Goal: Task Accomplishment & Management: Manage account settings

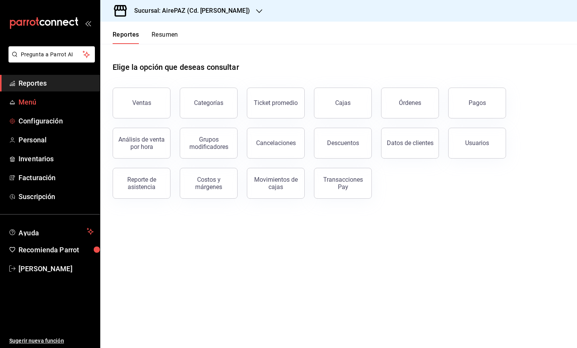
click at [48, 106] on span "Menú" at bounding box center [55, 102] width 75 height 10
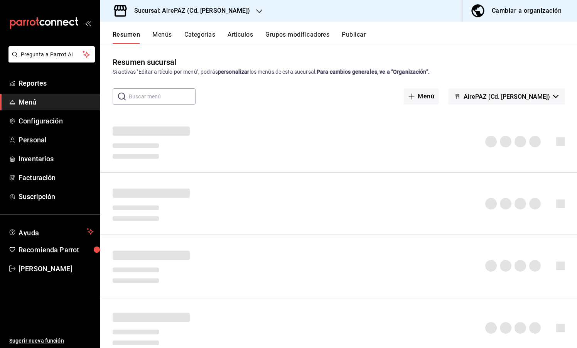
click at [160, 33] on button "Menús" at bounding box center [161, 37] width 19 height 13
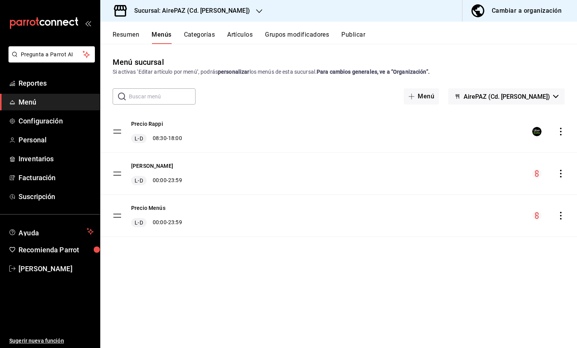
click at [508, 3] on button "Cambiar a organización" at bounding box center [516, 11] width 108 height 22
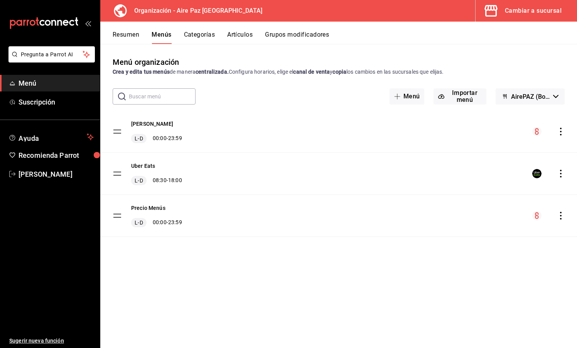
click at [133, 34] on button "Resumen" at bounding box center [126, 37] width 27 height 13
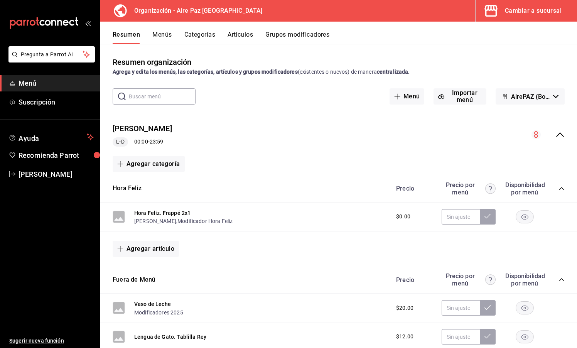
click at [166, 35] on button "Menús" at bounding box center [161, 37] width 19 height 13
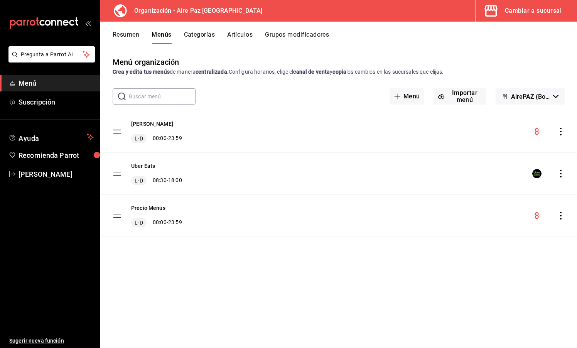
click at [558, 132] on icon "actions" at bounding box center [561, 132] width 8 height 8
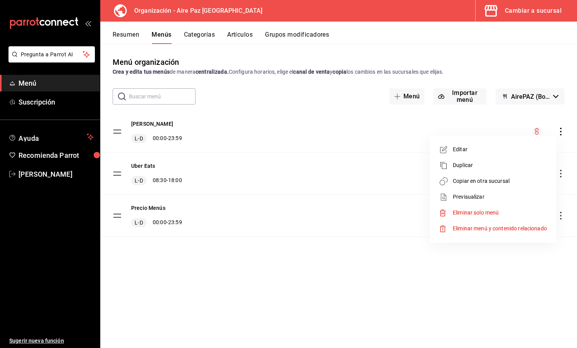
click at [491, 155] on li "Editar" at bounding box center [492, 149] width 120 height 16
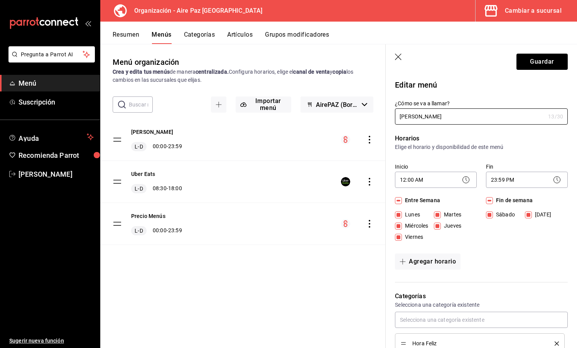
click at [399, 57] on icon "button" at bounding box center [399, 58] width 8 height 8
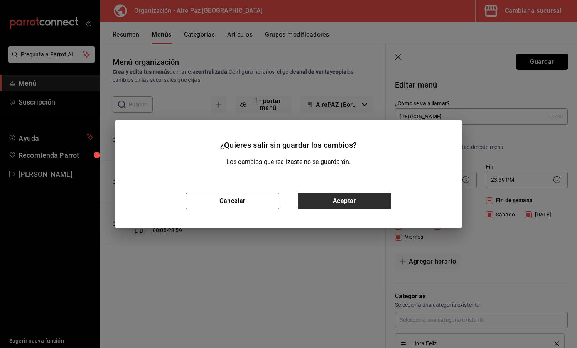
click at [315, 202] on button "Aceptar" at bounding box center [344, 201] width 93 height 16
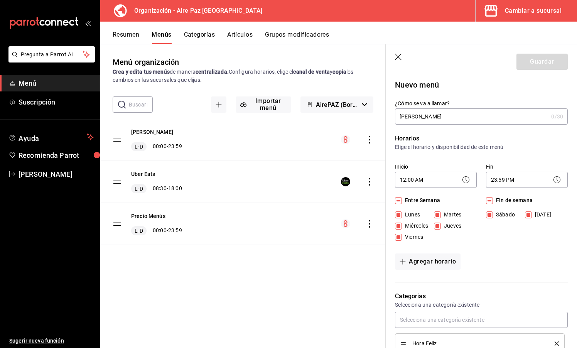
checkbox input "false"
type input "1758920424442"
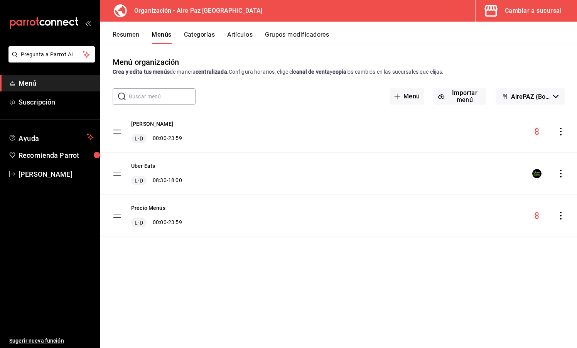
click at [202, 35] on button "Categorías" at bounding box center [199, 37] width 31 height 13
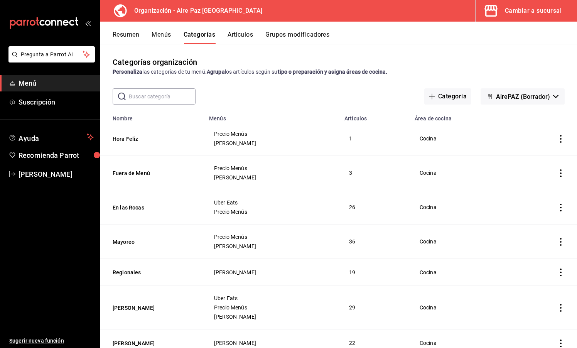
click at [564, 134] on td "categoriesTable" at bounding box center [544, 138] width 65 height 34
click at [562, 138] on icon "actions" at bounding box center [561, 139] width 8 height 8
click at [540, 158] on span "Editar" at bounding box center [537, 157] width 20 height 8
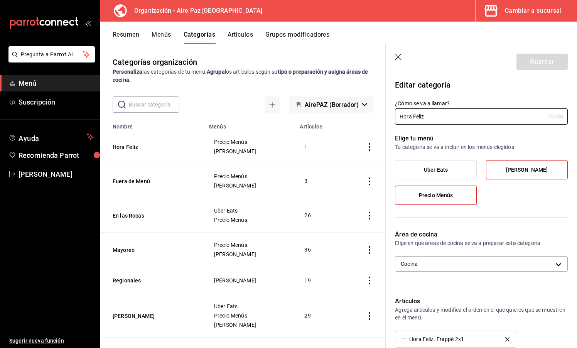
click at [396, 54] on icon "button" at bounding box center [399, 58] width 8 height 8
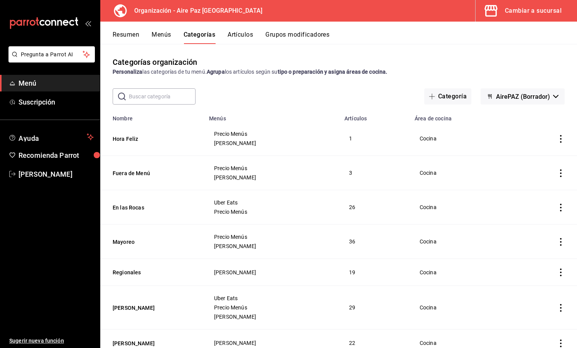
click at [244, 37] on button "Artículos" at bounding box center [239, 37] width 25 height 13
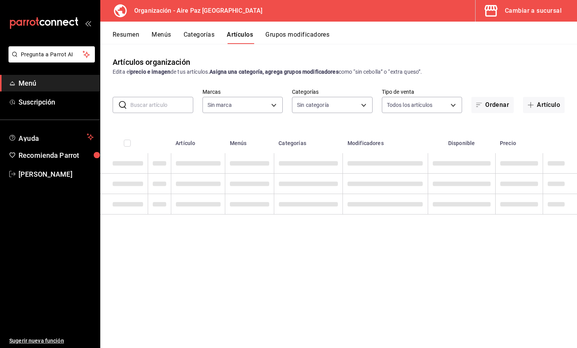
type input "574efdec-e36e-44be-9d70-285aea0449d5"
click at [158, 104] on input "text" at bounding box center [161, 104] width 63 height 15
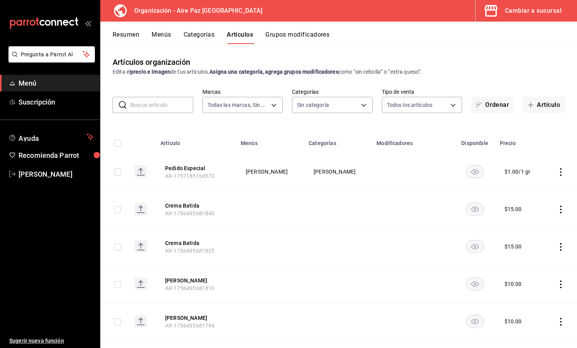
type input "317196c0-8db2-40f8-8b38-9ff484e1c846,bdca1fa2-3017-4fde-830d-7208339b269a,7d5ec…"
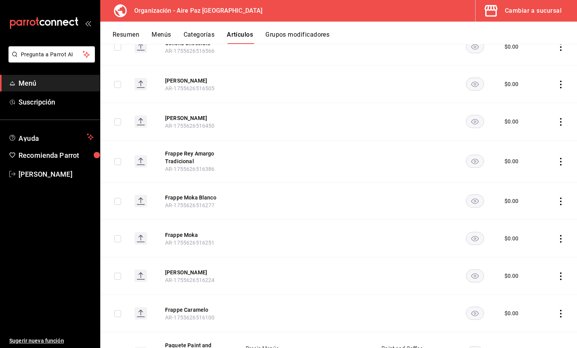
scroll to position [803, 0]
click at [559, 199] on icon "actions" at bounding box center [561, 201] width 8 height 8
click at [538, 220] on span "Editar" at bounding box center [537, 218] width 20 height 8
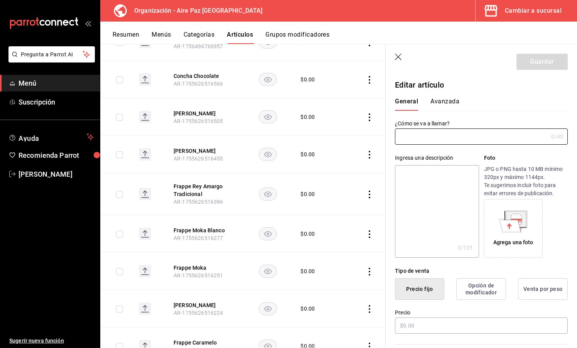
type input "Frappe Moka Blanco"
type input "$0.00"
type input "AR-1755626516277"
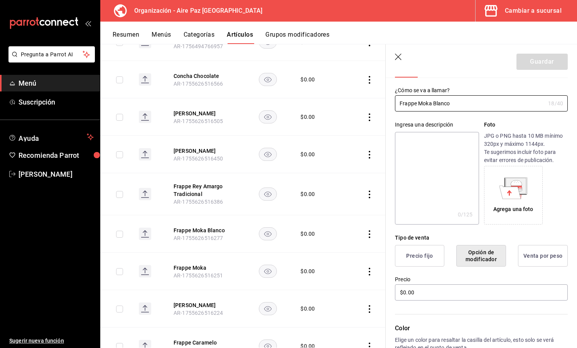
scroll to position [42, 0]
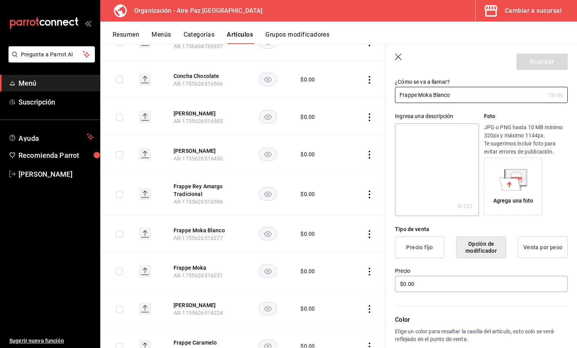
click at [518, 183] on icon at bounding box center [510, 183] width 22 height 13
click at [414, 183] on div "Ingresa una descripción x 0 /125 ​ Foto JPG o PNG hasta 10 MB mínimo 320px y má…" at bounding box center [481, 164] width 173 height 104
click at [521, 186] on g at bounding box center [513, 180] width 28 height 22
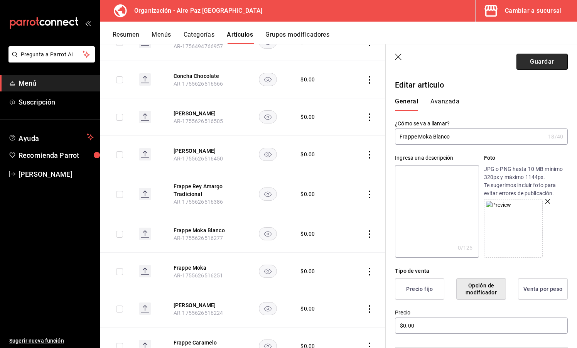
scroll to position [0, 0]
click at [536, 62] on button "Guardar" at bounding box center [541, 62] width 51 height 16
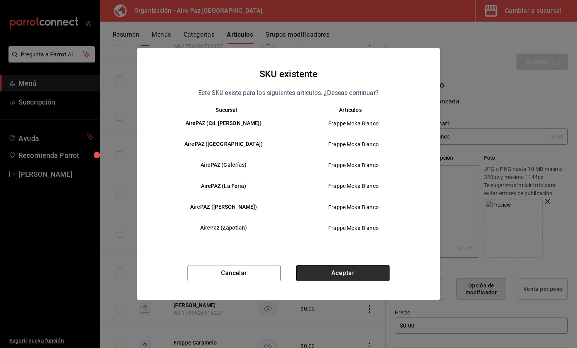
click at [331, 271] on button "Aceptar" at bounding box center [342, 273] width 93 height 16
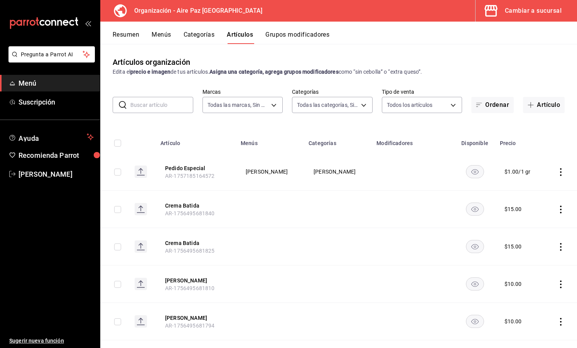
click at [137, 34] on button "Resumen" at bounding box center [126, 37] width 27 height 13
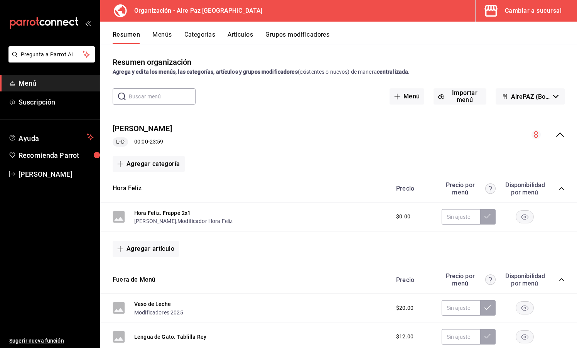
click at [161, 35] on button "Menús" at bounding box center [161, 37] width 19 height 13
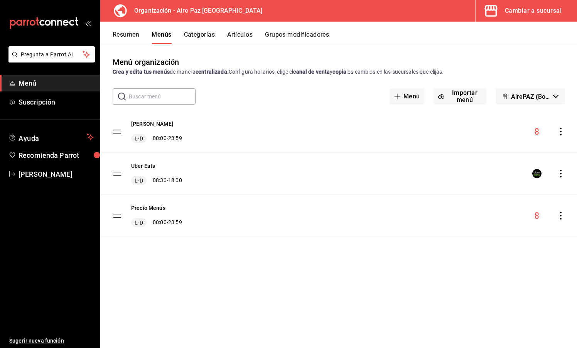
click at [560, 133] on icon "actions" at bounding box center [561, 132] width 8 height 8
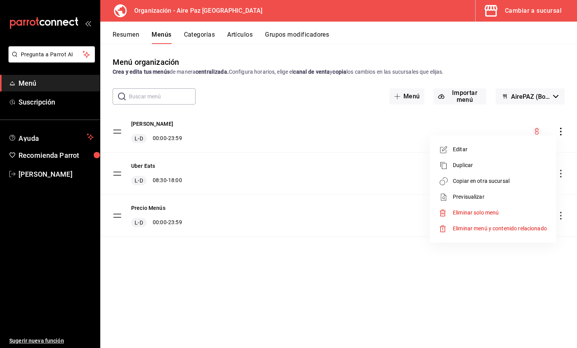
click at [435, 276] on div at bounding box center [288, 174] width 577 height 348
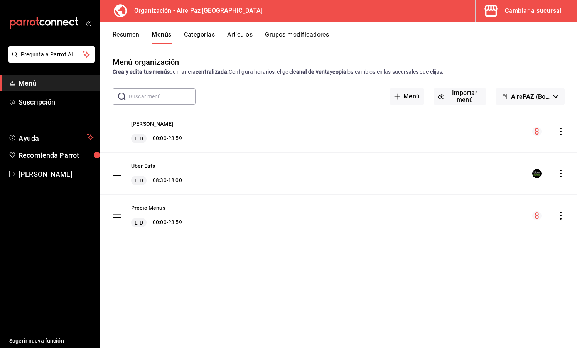
click at [560, 218] on icon "actions" at bounding box center [561, 216] width 2 height 8
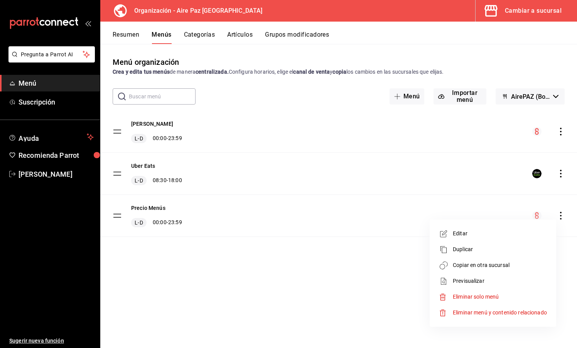
click at [486, 263] on span "Copiar en otra sucursal" at bounding box center [499, 265] width 94 height 8
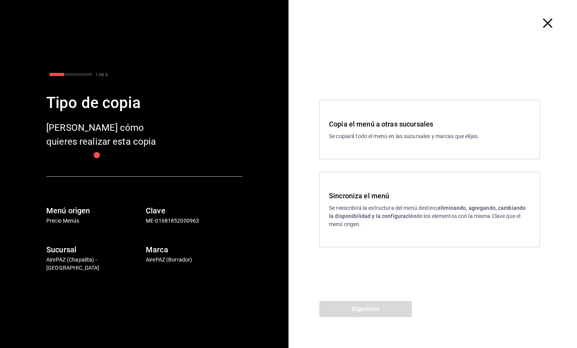
click at [430, 189] on div "Sincroniza el menú Se reescribirá la estructura del menú destino; eliminando, a…" at bounding box center [429, 209] width 220 height 76
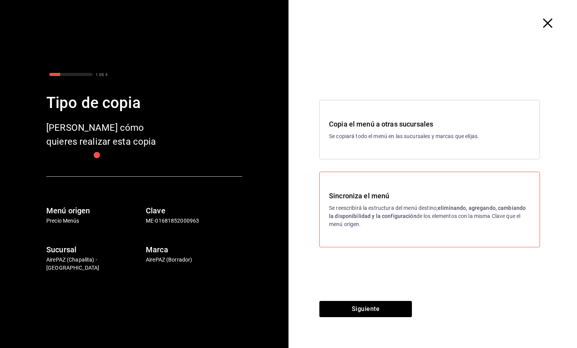
click at [422, 124] on h3 "Copia el menú a otras sucursales" at bounding box center [429, 124] width 201 height 10
click at [373, 310] on button "Siguiente" at bounding box center [365, 309] width 92 height 16
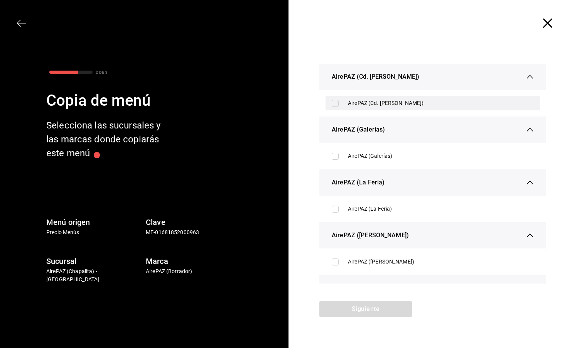
click at [333, 104] on input "checkbox" at bounding box center [334, 103] width 7 height 7
checkbox input "true"
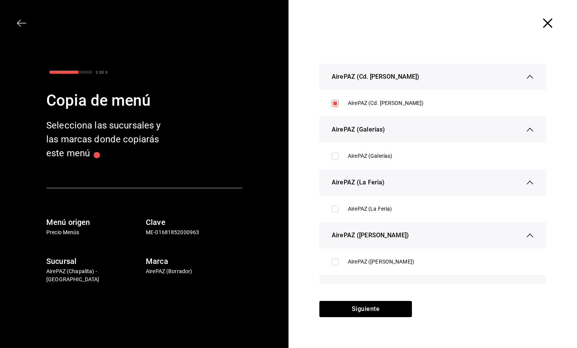
click at [25, 23] on icon "button" at bounding box center [21, 22] width 9 height 9
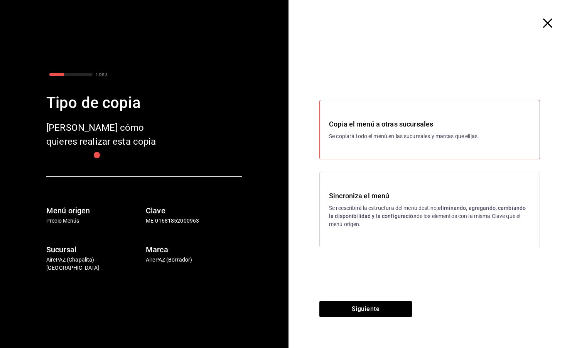
click at [543, 18] on div at bounding box center [432, 23] width 288 height 46
click at [549, 20] on icon "button" at bounding box center [547, 22] width 9 height 9
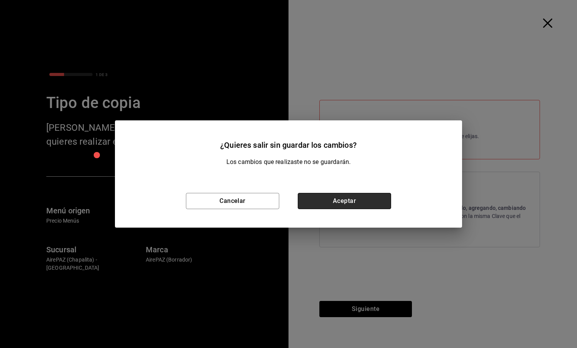
click at [311, 203] on button "Aceptar" at bounding box center [344, 201] width 93 height 16
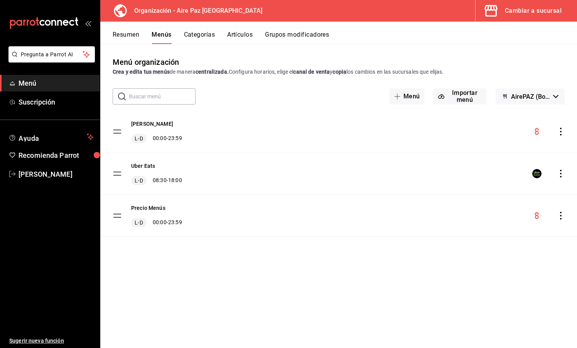
click at [562, 213] on icon "actions" at bounding box center [561, 216] width 8 height 8
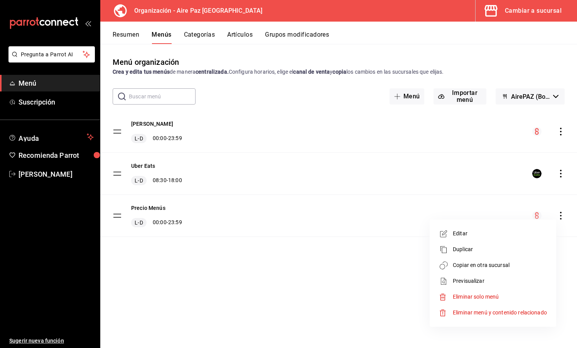
click at [503, 263] on span "Copiar en otra sucursal" at bounding box center [499, 265] width 94 height 8
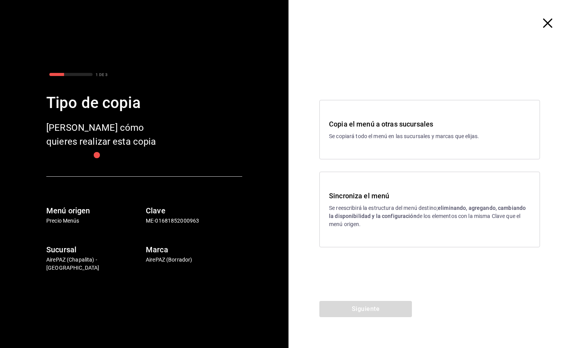
click at [371, 207] on p "Se reescribirá la estructura del menú destino; eliminando, agregando, cambiando…" at bounding box center [429, 216] width 201 height 24
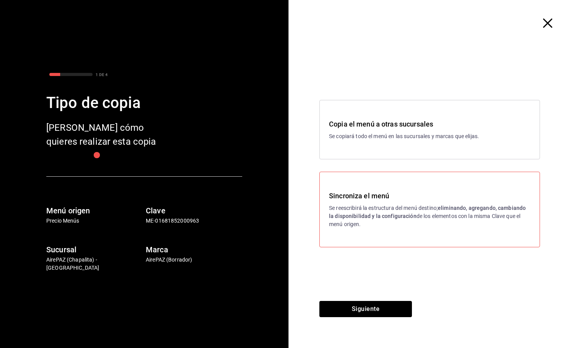
click at [542, 24] on div at bounding box center [432, 23] width 288 height 46
click at [547, 23] on icon "button" at bounding box center [547, 22] width 9 height 9
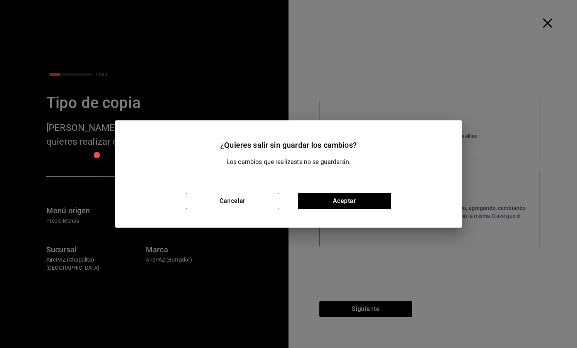
click at [312, 210] on div "Cancelar Aceptar" at bounding box center [288, 200] width 347 height 53
click at [311, 197] on button "Aceptar" at bounding box center [344, 201] width 93 height 16
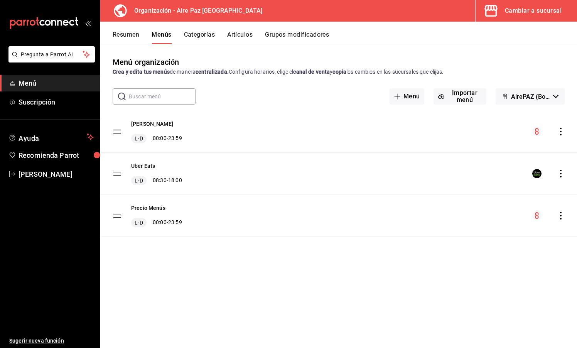
click at [560, 221] on div "Precio Menús L-D 00:00 - 23:59" at bounding box center [338, 216] width 476 height 42
click at [561, 217] on icon "actions" at bounding box center [561, 216] width 8 height 8
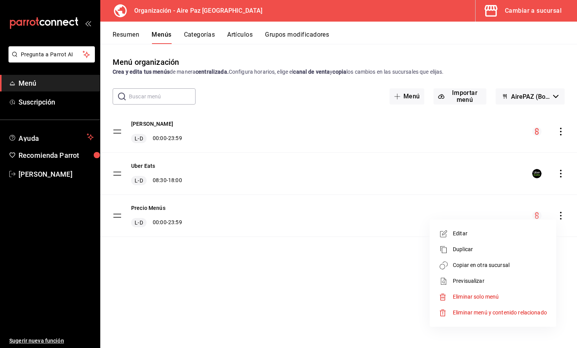
click at [484, 265] on span "Copiar en otra sucursal" at bounding box center [499, 265] width 94 height 8
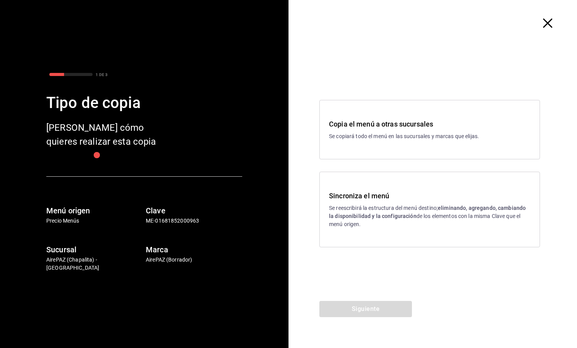
click at [452, 193] on h3 "Sincroniza el menú" at bounding box center [429, 195] width 201 height 10
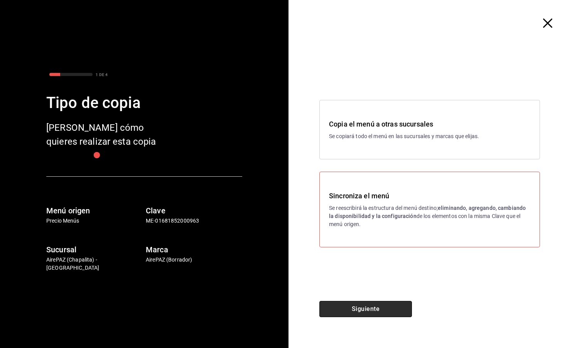
click at [371, 312] on button "Siguiente" at bounding box center [365, 309] width 92 height 16
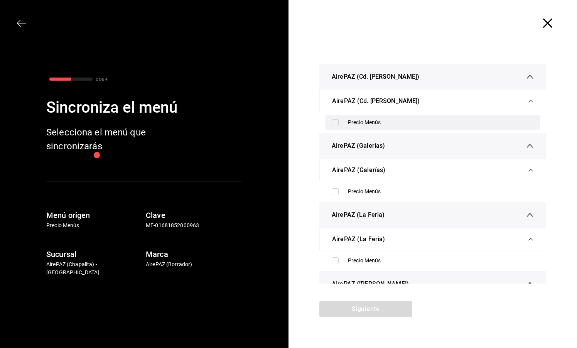
click at [354, 116] on div "Precio Menús" at bounding box center [432, 122] width 214 height 14
checkbox input "true"
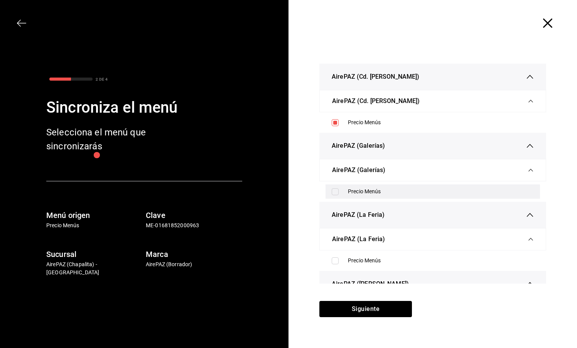
click at [351, 194] on div "Precio Menús" at bounding box center [441, 191] width 186 height 8
checkbox input "true"
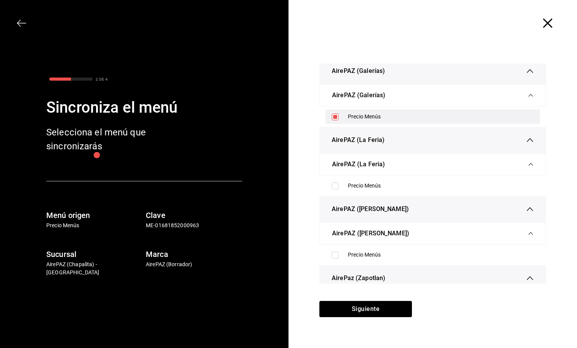
scroll to position [99, 0]
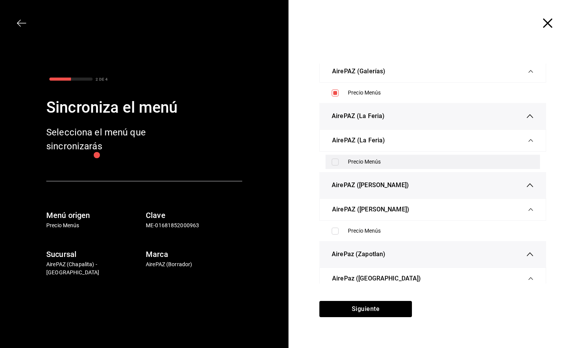
click at [351, 162] on div "Precio Menús" at bounding box center [441, 162] width 186 height 8
checkbox input "true"
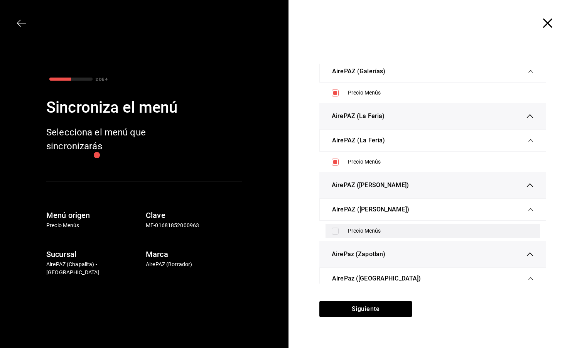
click at [350, 233] on div "Precio Menús" at bounding box center [441, 231] width 186 height 8
checkbox input "true"
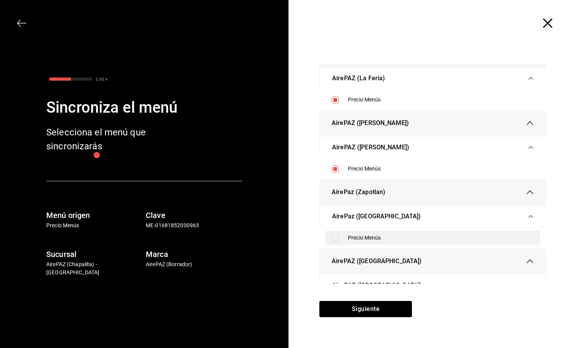
click at [350, 235] on div "Precio Menús" at bounding box center [441, 238] width 186 height 8
checkbox input "true"
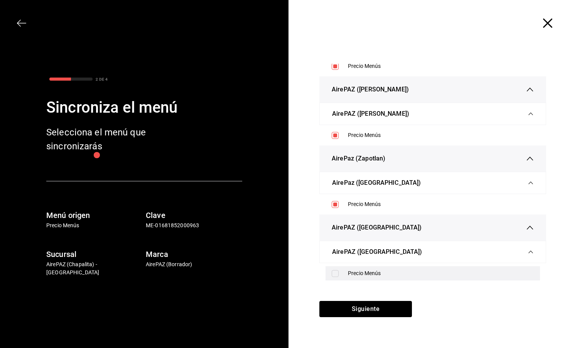
scroll to position [197, 0]
click at [351, 272] on div "Precio Menús" at bounding box center [441, 273] width 186 height 8
checkbox input "true"
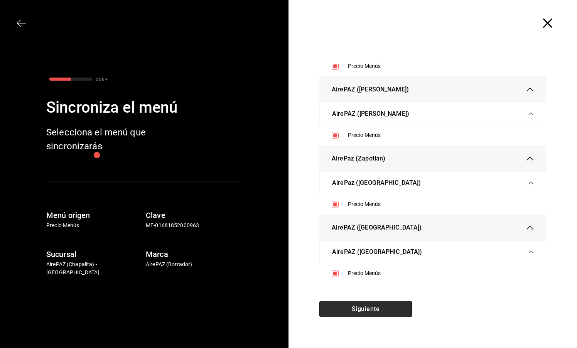
click at [365, 304] on button "Siguiente" at bounding box center [365, 309] width 92 height 16
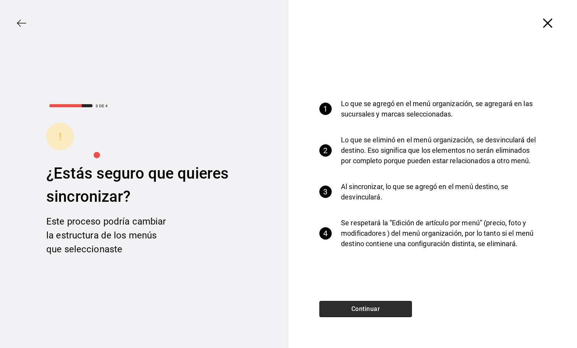
click at [367, 310] on button "Continuar" at bounding box center [365, 309] width 92 height 16
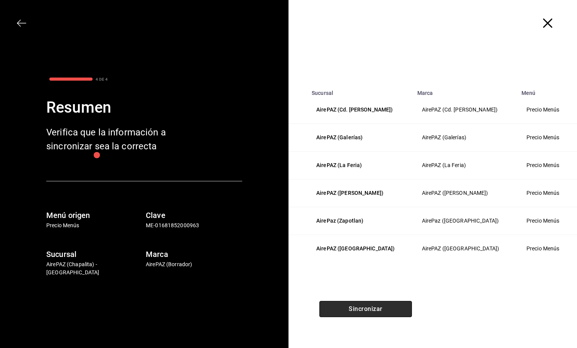
click at [367, 310] on button "Sincronizar" at bounding box center [365, 309] width 92 height 16
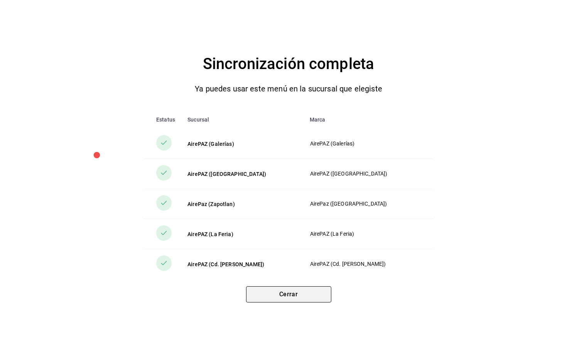
click at [277, 294] on button "Cerrar" at bounding box center [288, 294] width 85 height 16
